Goal: Navigation & Orientation: Go to known website

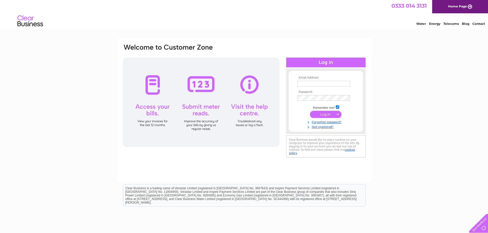
click at [411, 60] on div "Email Address: Password:" at bounding box center [244, 153] width 488 height 231
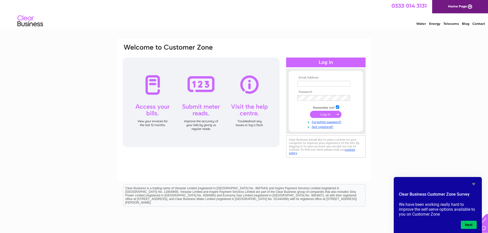
drag, startPoint x: 410, startPoint y: 81, endPoint x: 380, endPoint y: 36, distance: 55.0
click at [365, 13] on div "0333 014 3131 Home Page" at bounding box center [244, 6] width 488 height 13
click at [410, 85] on div "Email Address: Password:" at bounding box center [244, 153] width 488 height 231
click at [246, 29] on html "0333 014 3131 Home Page Water Energy Telecoms Blog Contact" at bounding box center [244, 15] width 488 height 30
click at [139, 21] on div "Water Energy Telecoms Blog Contact" at bounding box center [244, 21] width 488 height 17
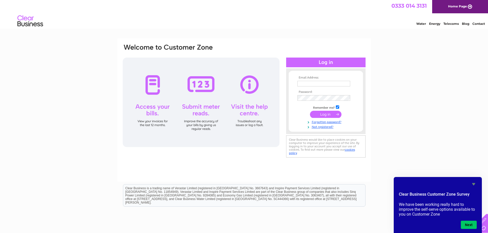
click at [140, 13] on div "0333 014 3131 Home Page" at bounding box center [244, 6] width 488 height 13
click at [153, 18] on div "Water Energy Telecoms Blog Contact" at bounding box center [244, 21] width 488 height 17
click at [236, 24] on div "Water Energy Telecoms Blog Contact" at bounding box center [244, 21] width 488 height 17
click at [323, 28] on div "Water Energy Telecoms Blog Contact" at bounding box center [244, 21] width 488 height 17
drag, startPoint x: 339, startPoint y: 10, endPoint x: 346, endPoint y: 17, distance: 9.4
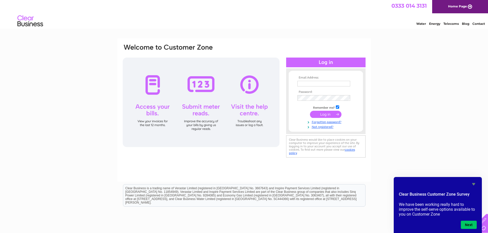
click at [339, 10] on div "0333 014 3131 Home Page" at bounding box center [244, 6] width 488 height 13
click at [331, 21] on div "Water Energy Telecoms Blog Contact" at bounding box center [244, 21] width 488 height 17
